Goal: Answer question/provide support: Share knowledge or assist other users

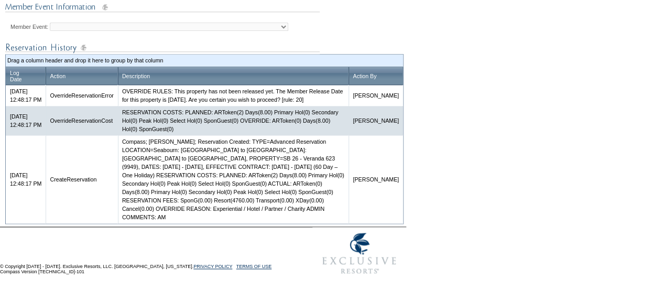
scroll to position [539, 0]
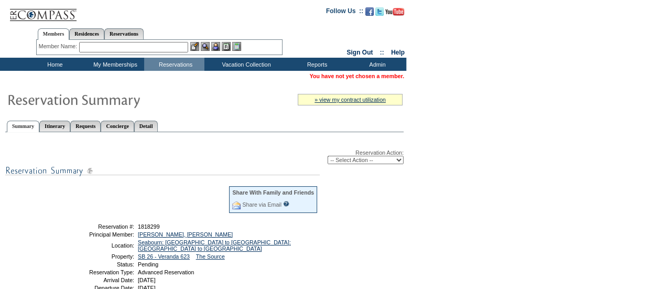
click at [185, 173] on img at bounding box center [162, 170] width 314 height 13
click at [168, 42] on input "text" at bounding box center [133, 47] width 109 height 10
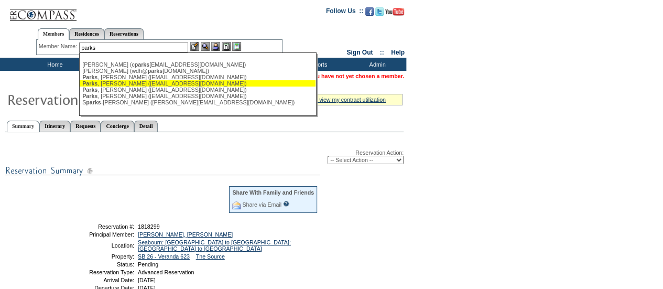
click at [133, 84] on div "[PERSON_NAME] ([EMAIL_ADDRESS][DOMAIN_NAME])" at bounding box center [197, 83] width 230 height 6
type input "[PERSON_NAME] ([EMAIL_ADDRESS][DOMAIN_NAME])"
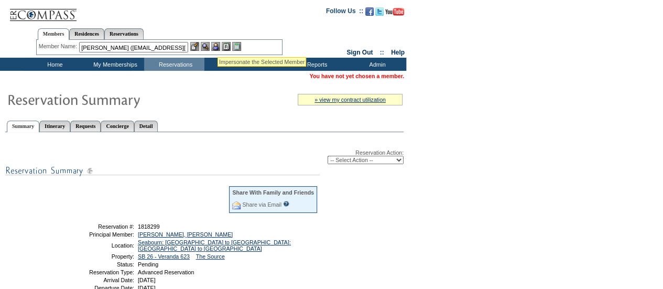
click at [218, 46] on img at bounding box center [215, 46] width 9 height 9
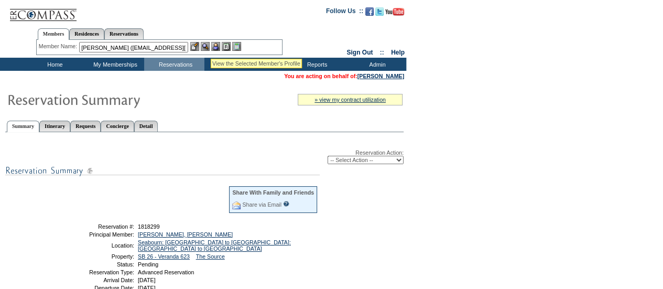
click at [208, 46] on img at bounding box center [205, 46] width 9 height 9
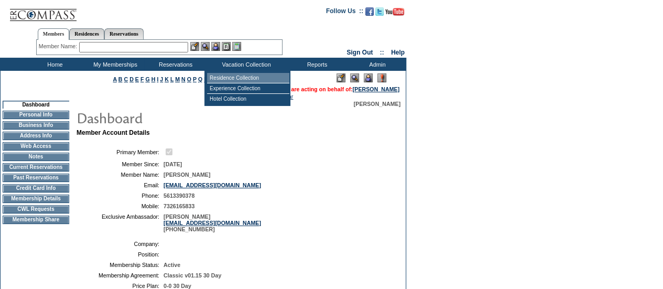
click at [218, 78] on td "Residence Collection" at bounding box center [248, 78] width 82 height 10
